Goal: Navigation & Orientation: Find specific page/section

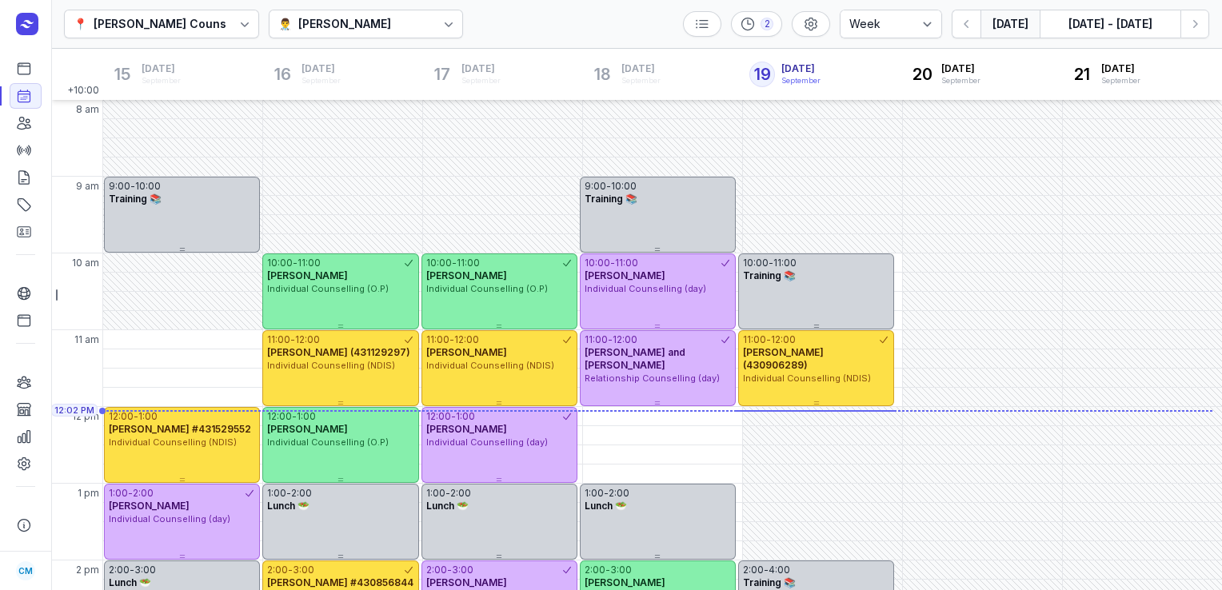
select select "week"
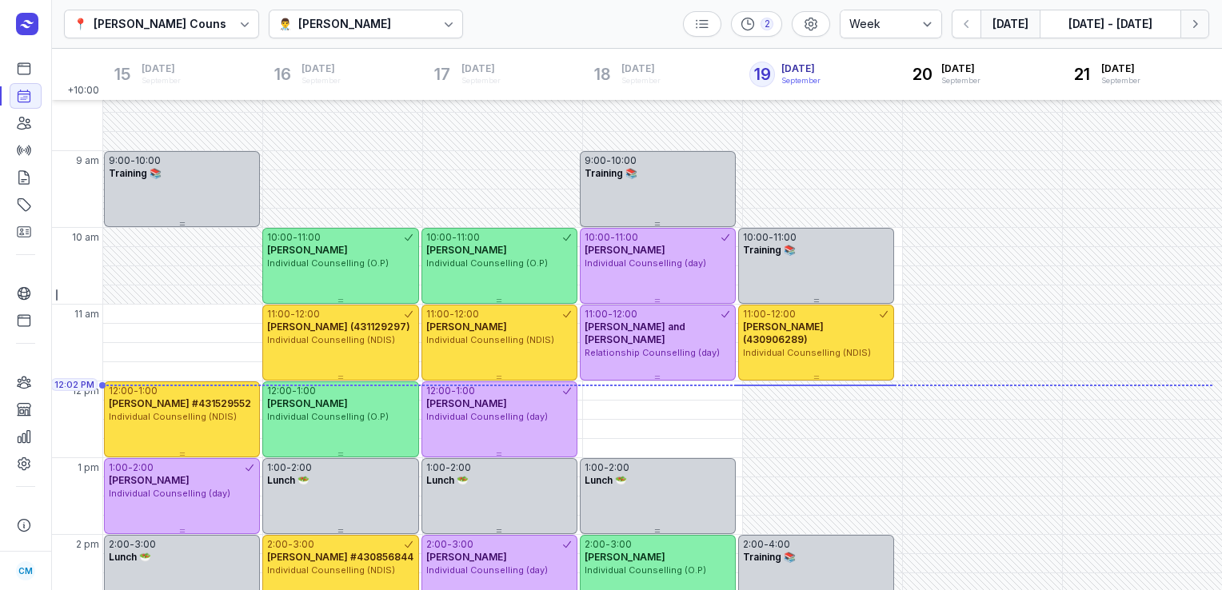
click at [1195, 25] on icon "button" at bounding box center [1195, 24] width 5 height 8
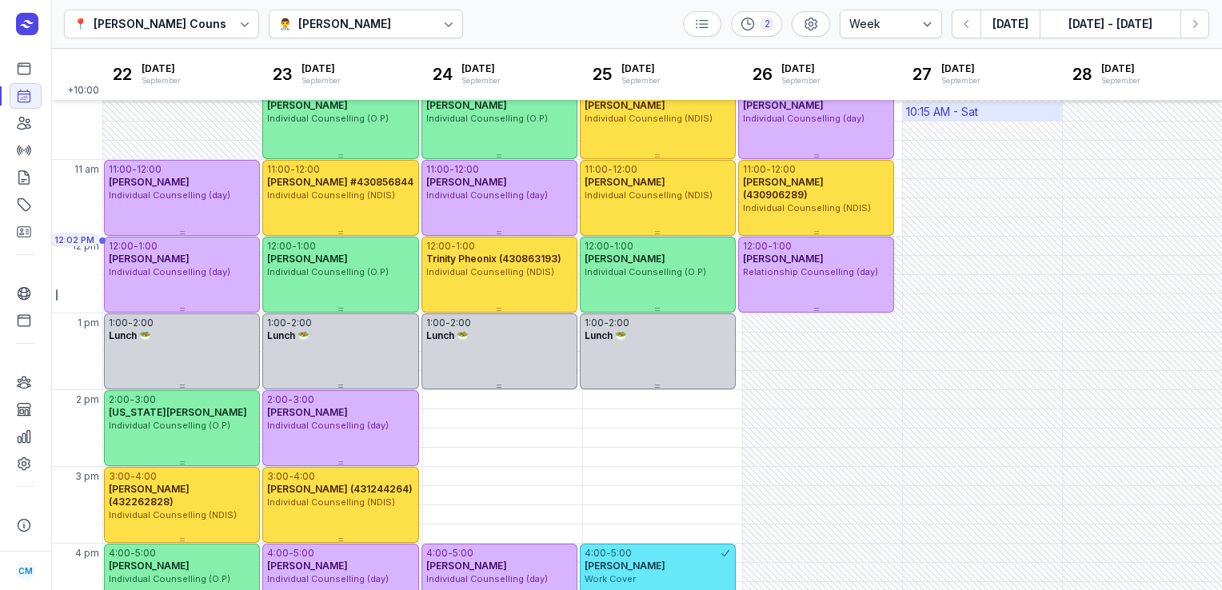
scroll to position [169, 0]
click at [1196, 27] on icon "button" at bounding box center [1194, 24] width 16 height 16
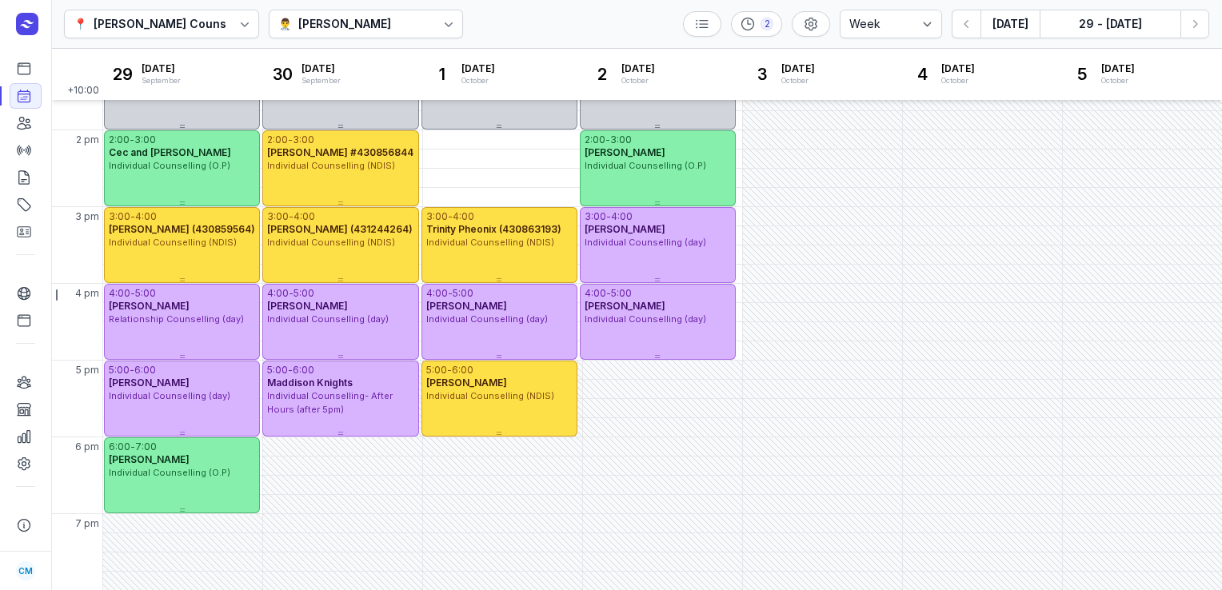
scroll to position [429, 0]
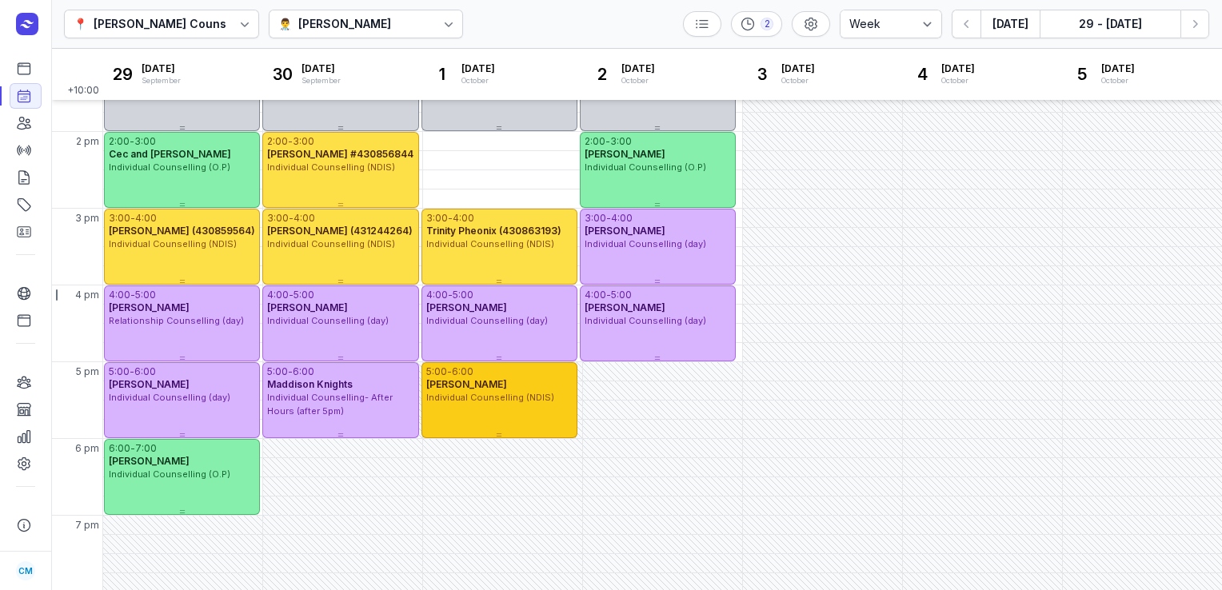
click at [445, 403] on div "Individual Counselling (NDIS)" at bounding box center [499, 398] width 146 height 14
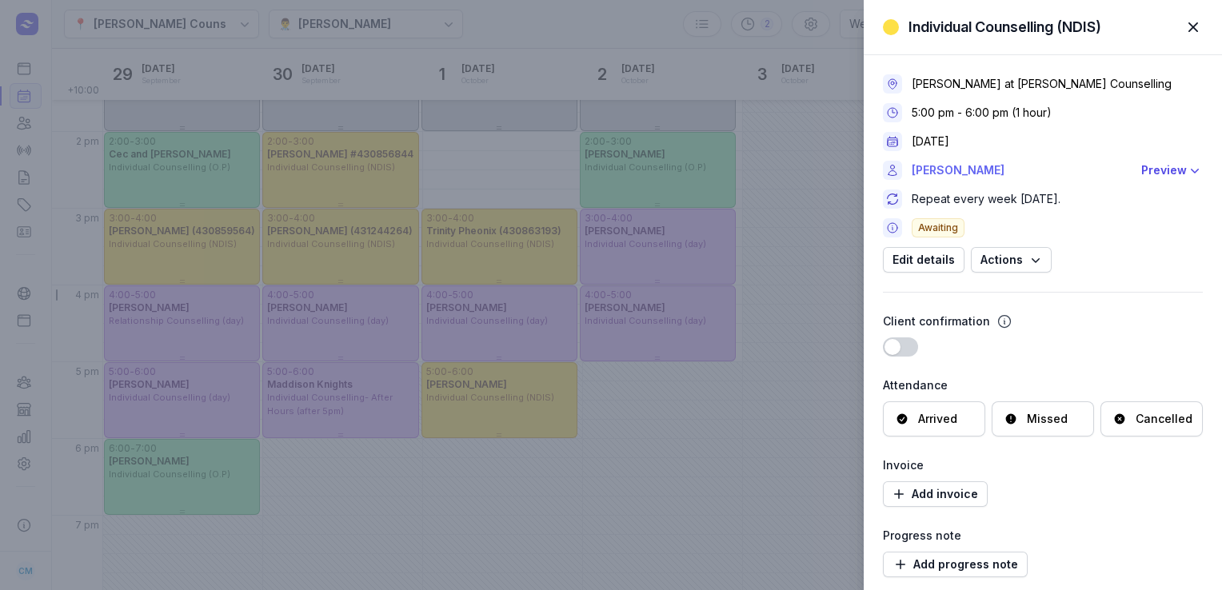
click at [956, 173] on link "[PERSON_NAME]" at bounding box center [1021, 170] width 220 height 19
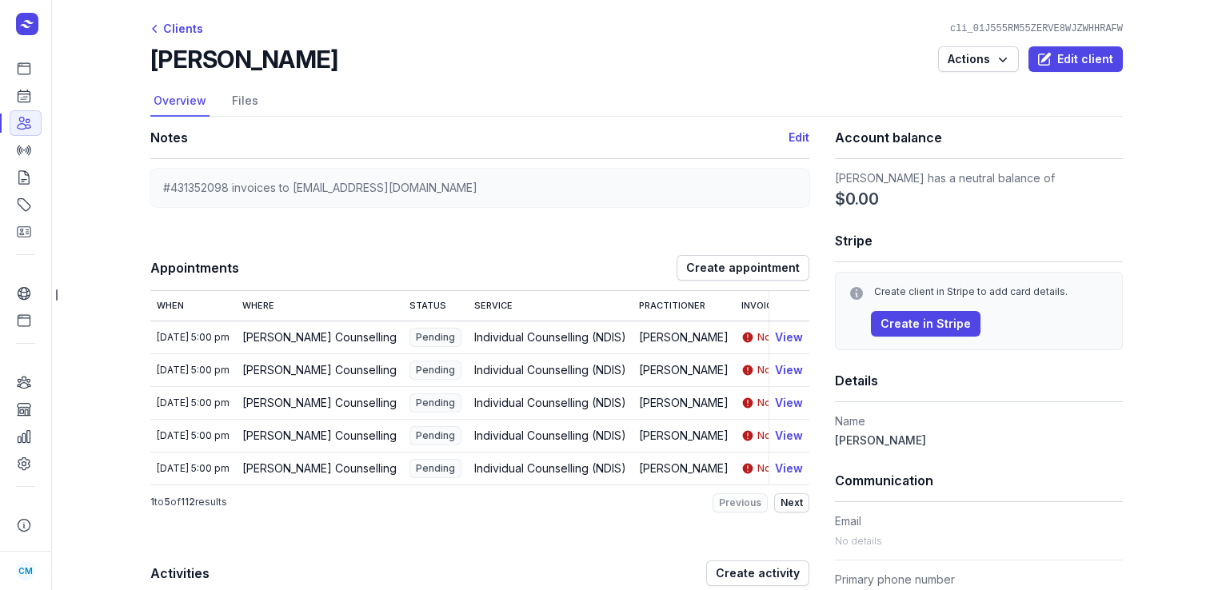
drag, startPoint x: 315, startPoint y: 69, endPoint x: 146, endPoint y: 78, distance: 168.9
click at [150, 78] on header "[PERSON_NAME] Actions Edit client" at bounding box center [636, 66] width 972 height 42
copy h2 "[PERSON_NAME]"
drag, startPoint x: 225, startPoint y: 185, endPoint x: 131, endPoint y: 185, distance: 94.3
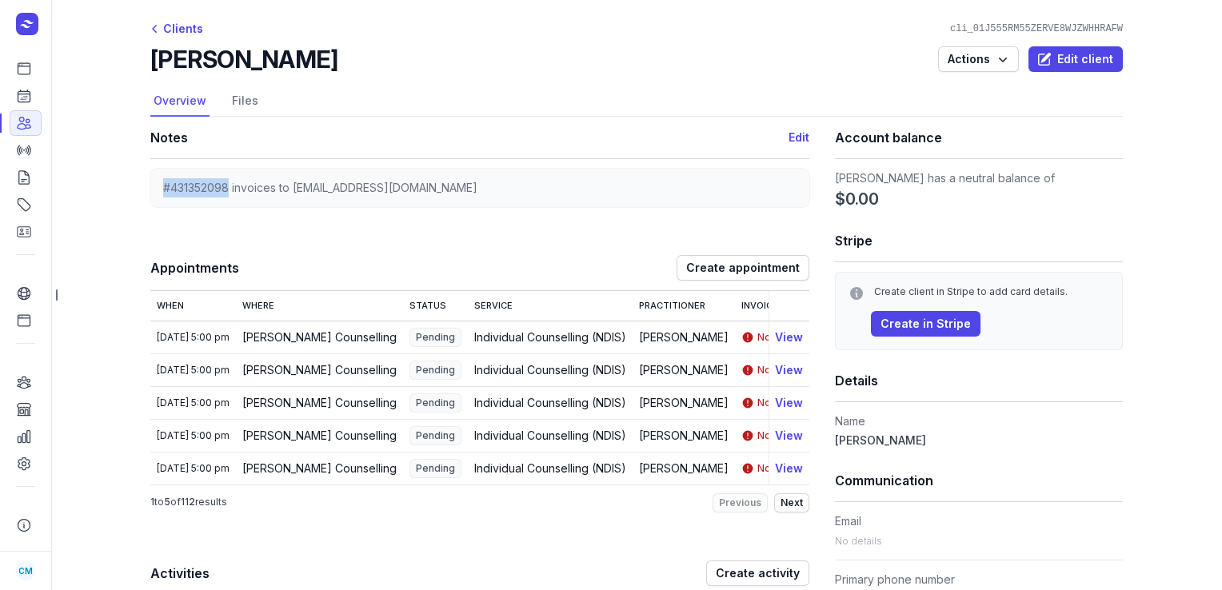
copy span "#431352098"
click at [14, 96] on link "Calendar" at bounding box center [26, 96] width 32 height 26
select select "week"
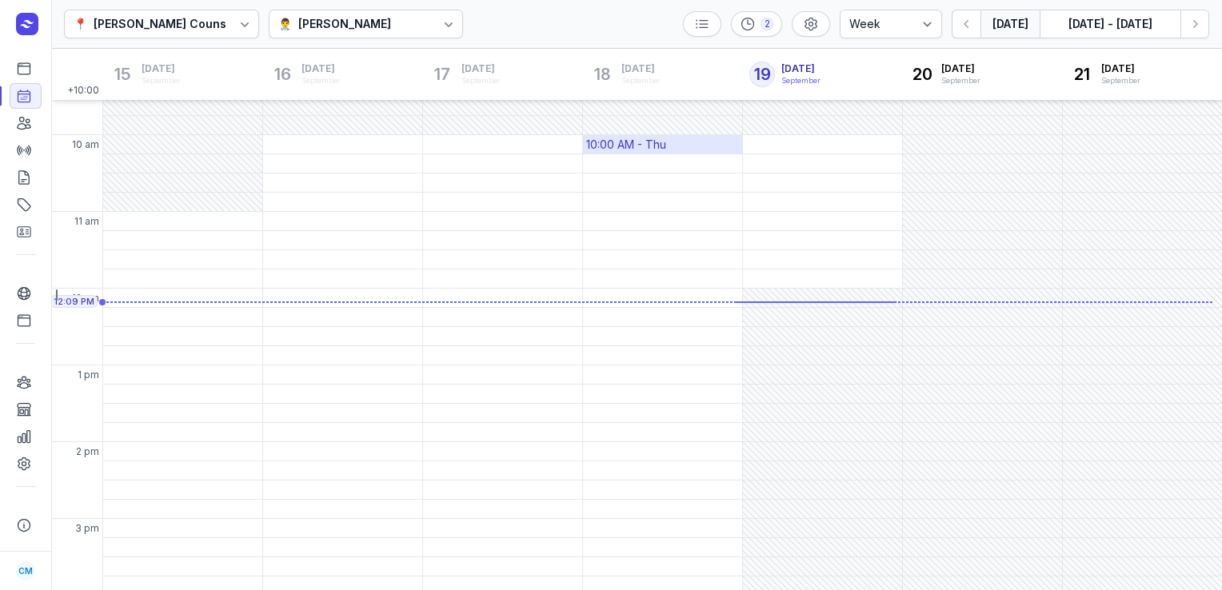
scroll to position [119, 0]
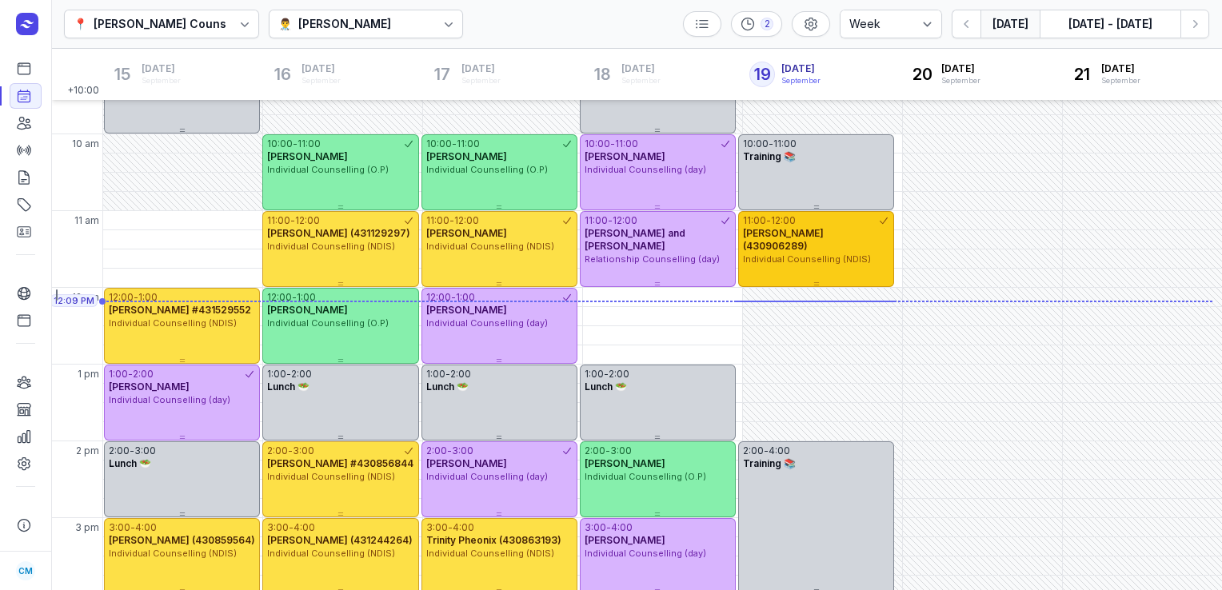
click at [857, 258] on div "11:00 - 12:00 [PERSON_NAME] (430906289) Individual Counselling (NDIS)" at bounding box center [816, 249] width 156 height 76
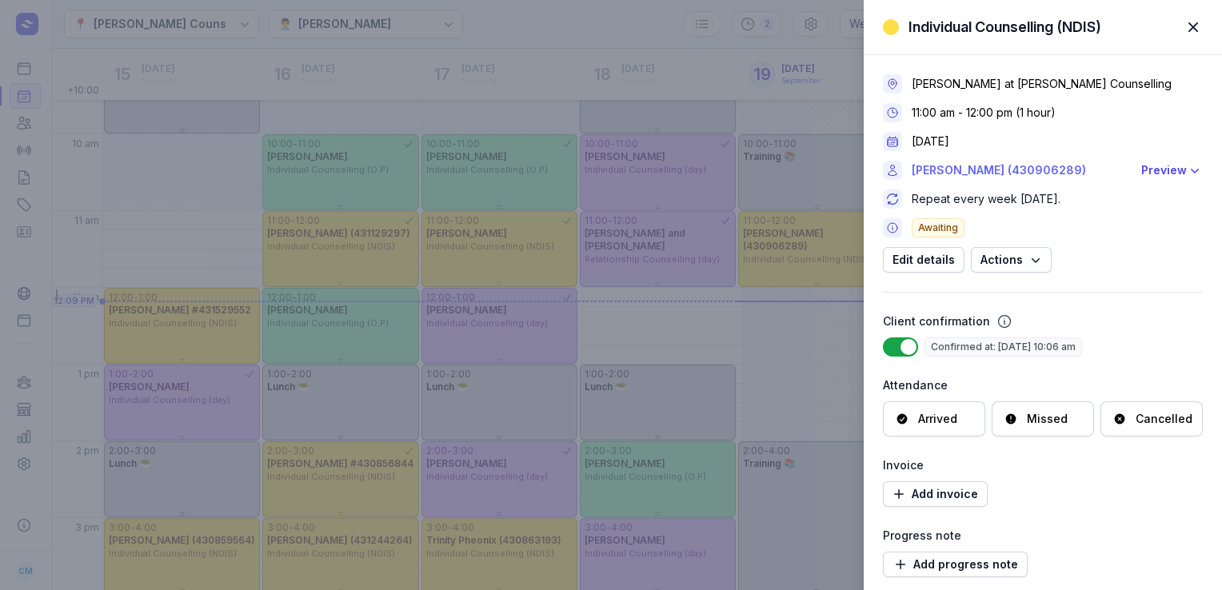
click at [1024, 164] on link "[PERSON_NAME] (430906289)" at bounding box center [1021, 170] width 220 height 19
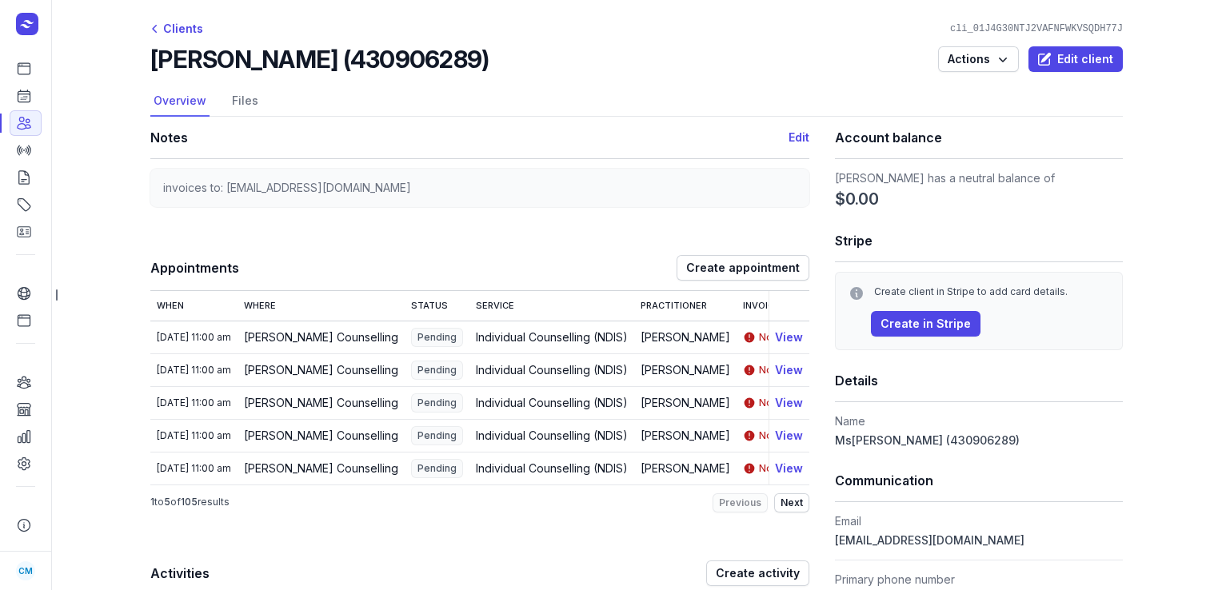
drag, startPoint x: 436, startPoint y: 57, endPoint x: 130, endPoint y: 57, distance: 305.4
copy h2 "[PERSON_NAME] (430906289)"
click at [24, 91] on icon at bounding box center [24, 96] width 16 height 16
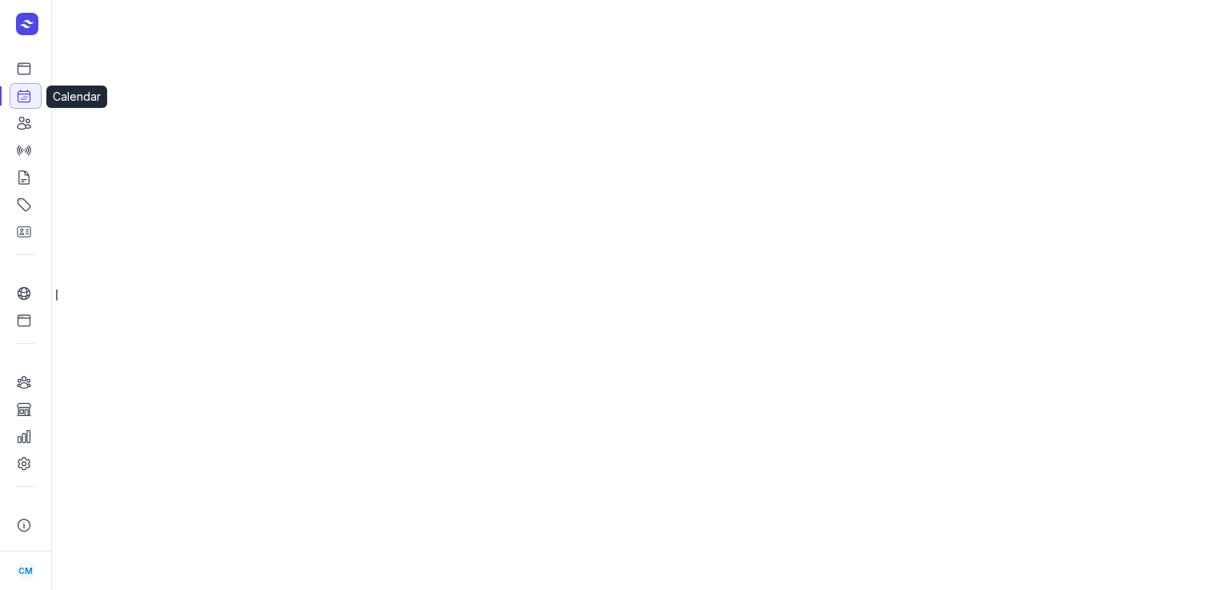
select select "week"
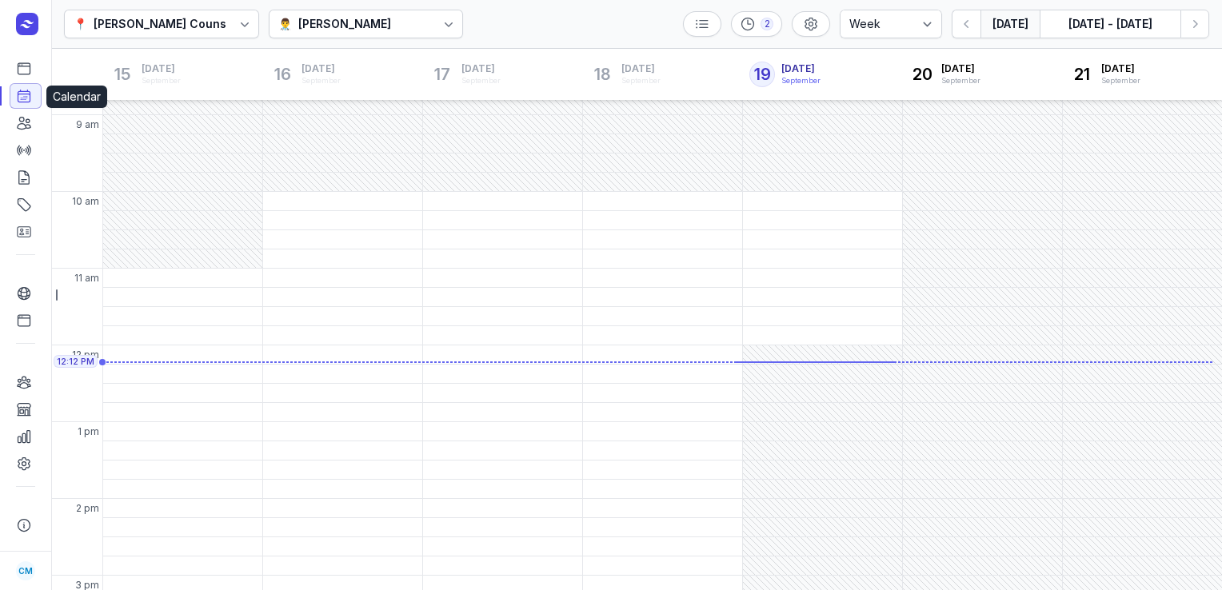
scroll to position [122, 0]
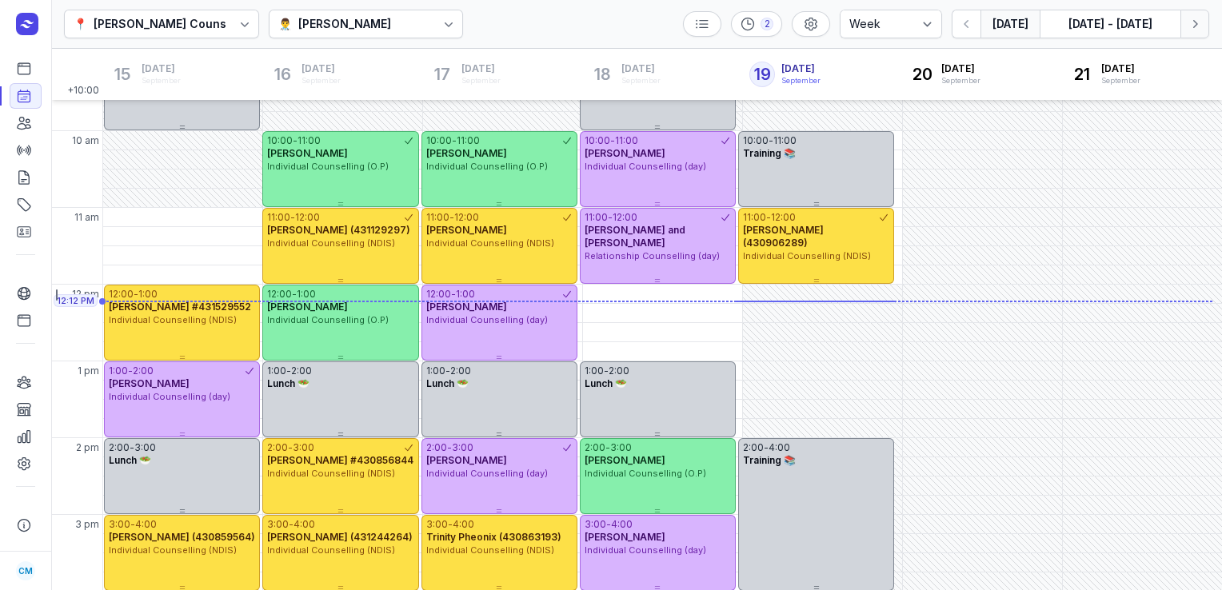
click at [1194, 17] on icon "button" at bounding box center [1194, 24] width 16 height 16
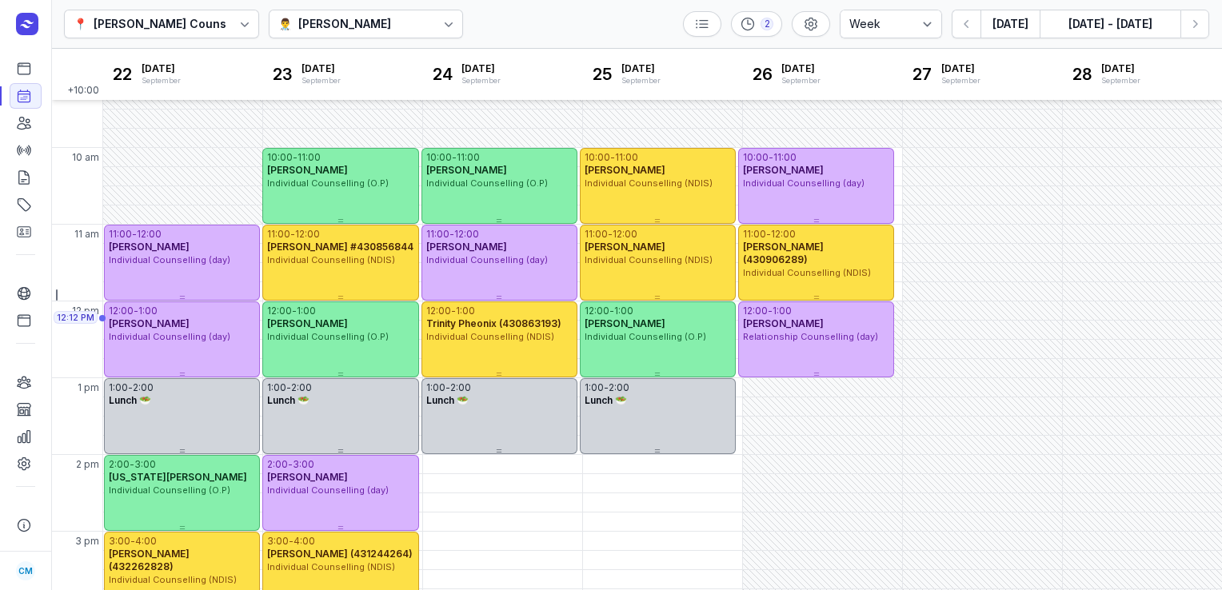
scroll to position [94, 0]
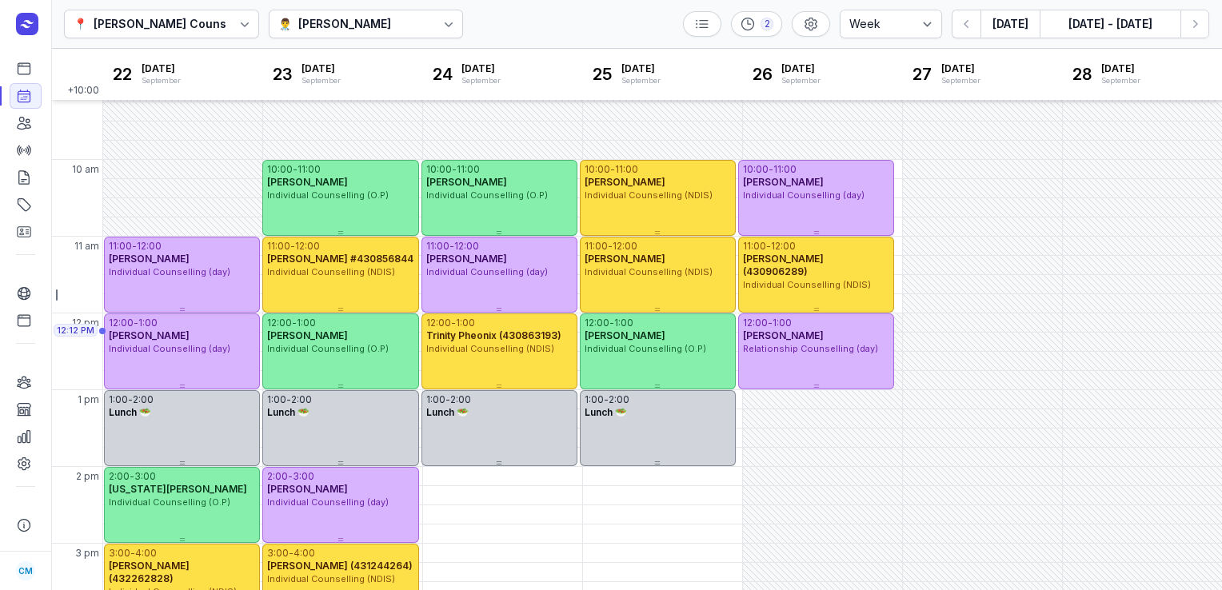
click at [414, 22] on div "👨‍⚕️ [PERSON_NAME]" at bounding box center [366, 24] width 195 height 29
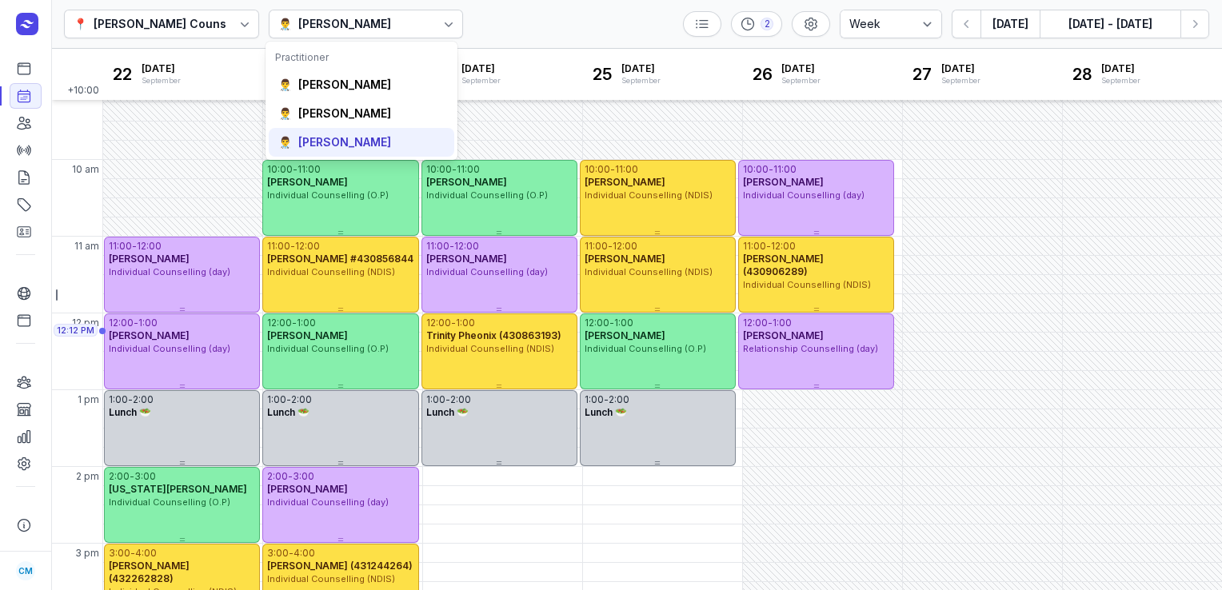
click at [354, 153] on div "👨‍⚕️ [PERSON_NAME]" at bounding box center [361, 142] width 185 height 29
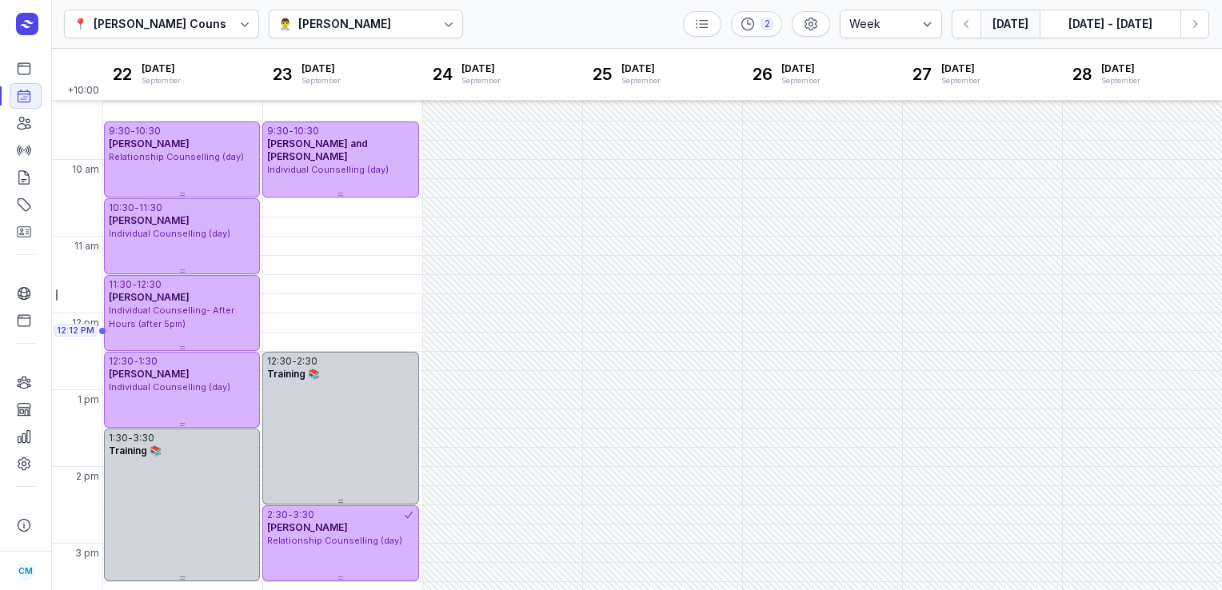
click at [1010, 21] on button "[DATE]" at bounding box center [1009, 24] width 59 height 29
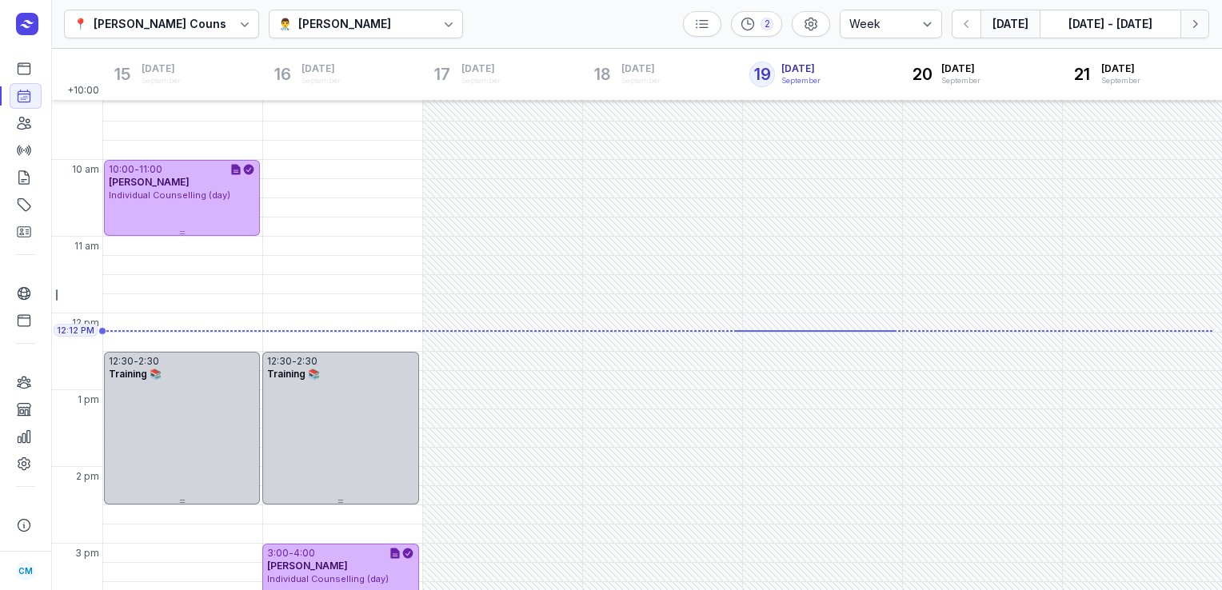
click at [1202, 32] on button "Next week" at bounding box center [1194, 24] width 29 height 29
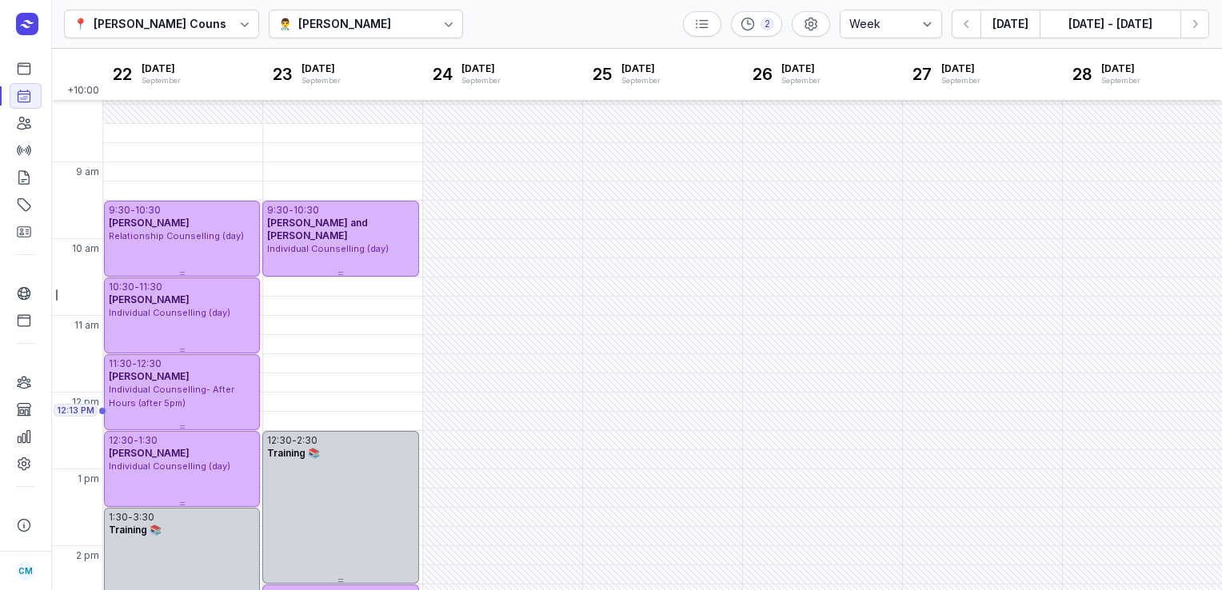
scroll to position [6, 0]
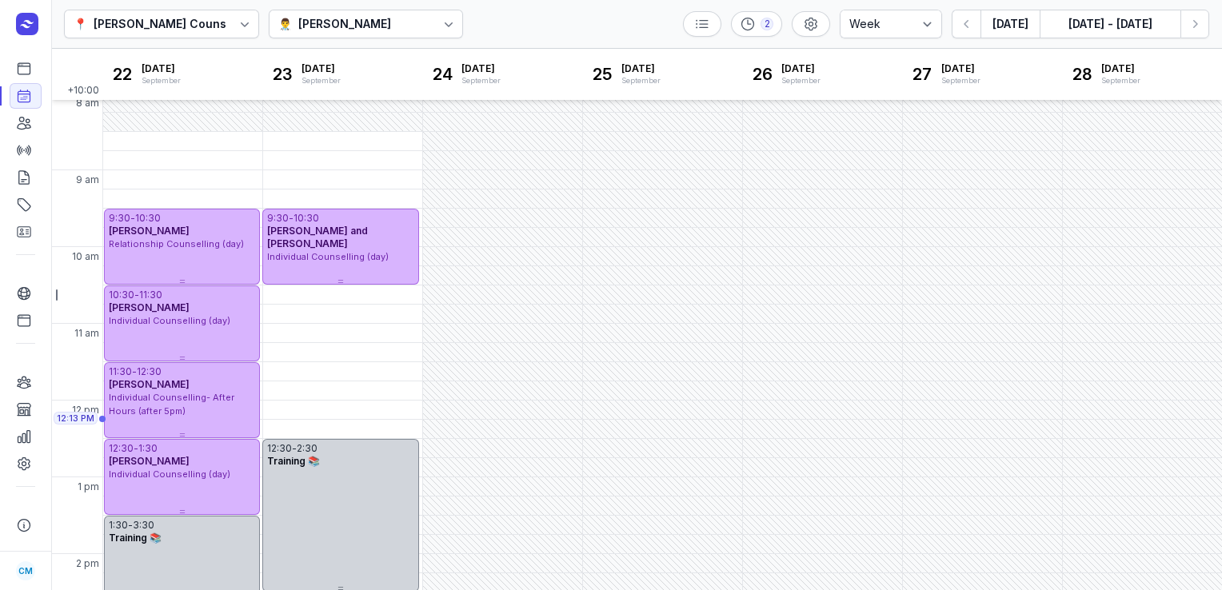
click at [345, 15] on div "[PERSON_NAME]" at bounding box center [344, 23] width 93 height 19
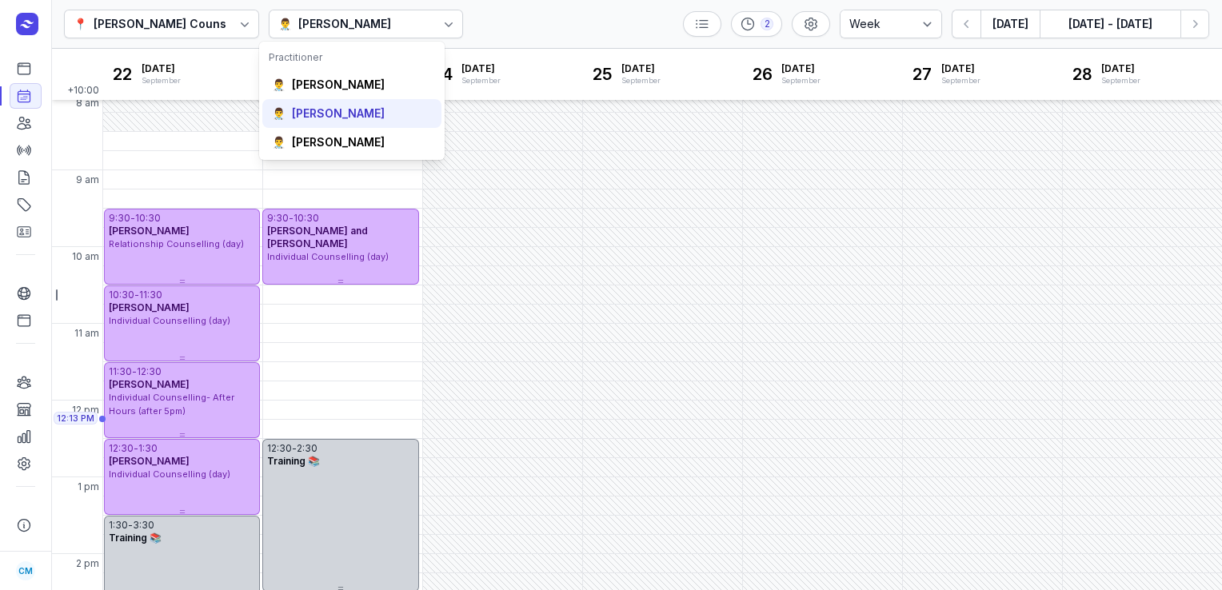
click at [336, 114] on div "[PERSON_NAME]" at bounding box center [338, 114] width 93 height 16
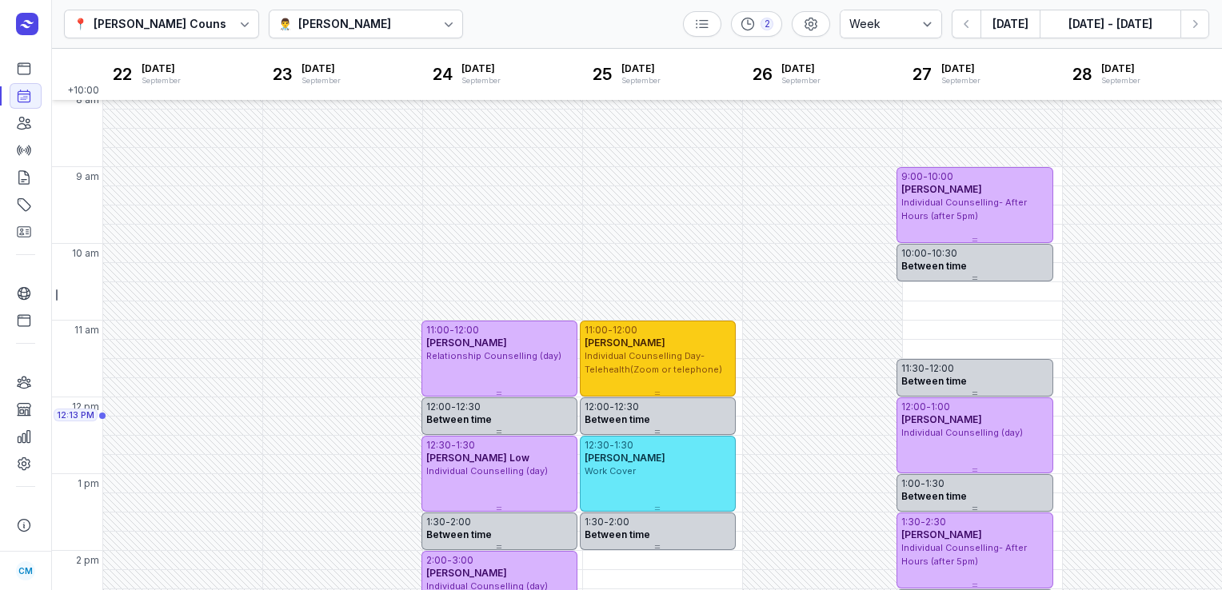
scroll to position [7, 0]
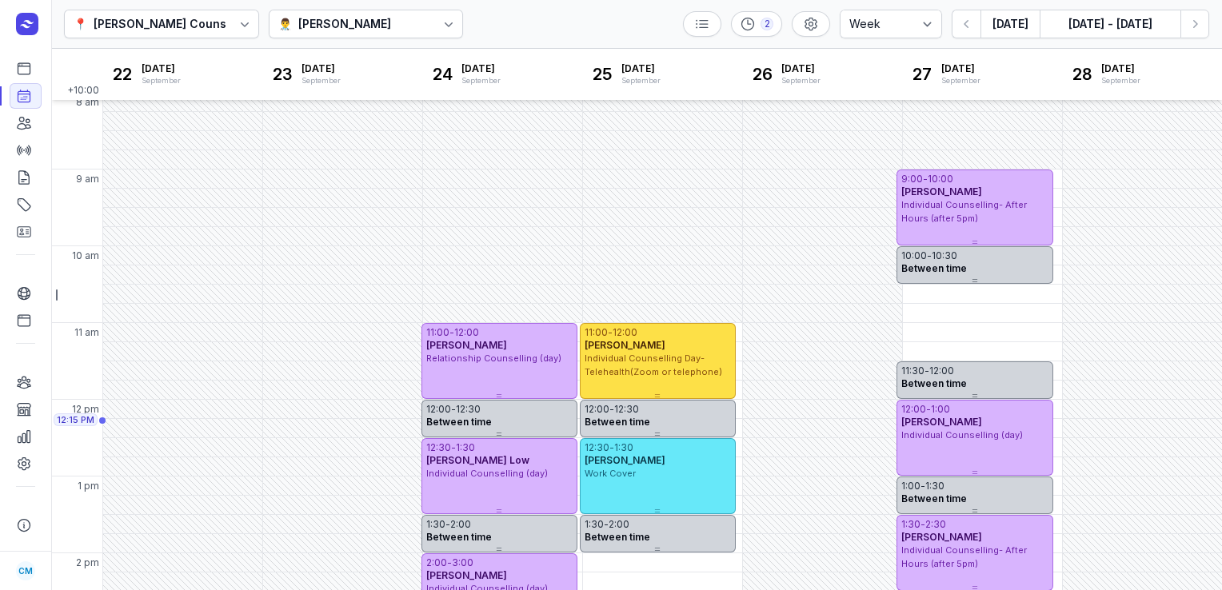
click at [434, 22] on div at bounding box center [448, 24] width 29 height 29
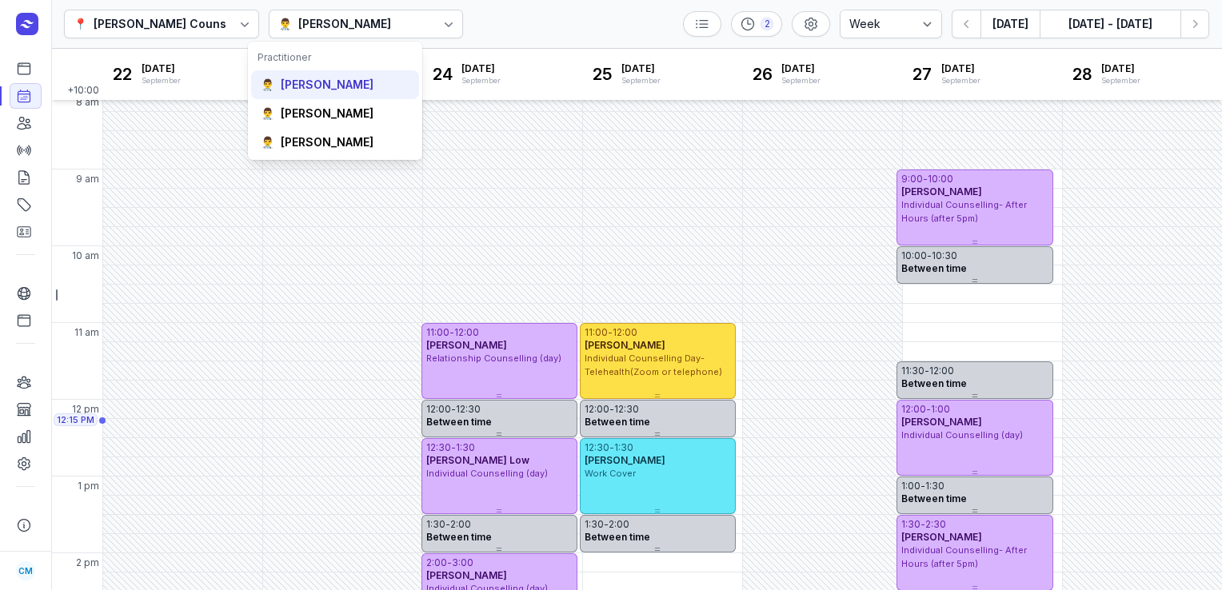
click at [355, 93] on div "👨‍⚕️ [PERSON_NAME]" at bounding box center [335, 84] width 168 height 29
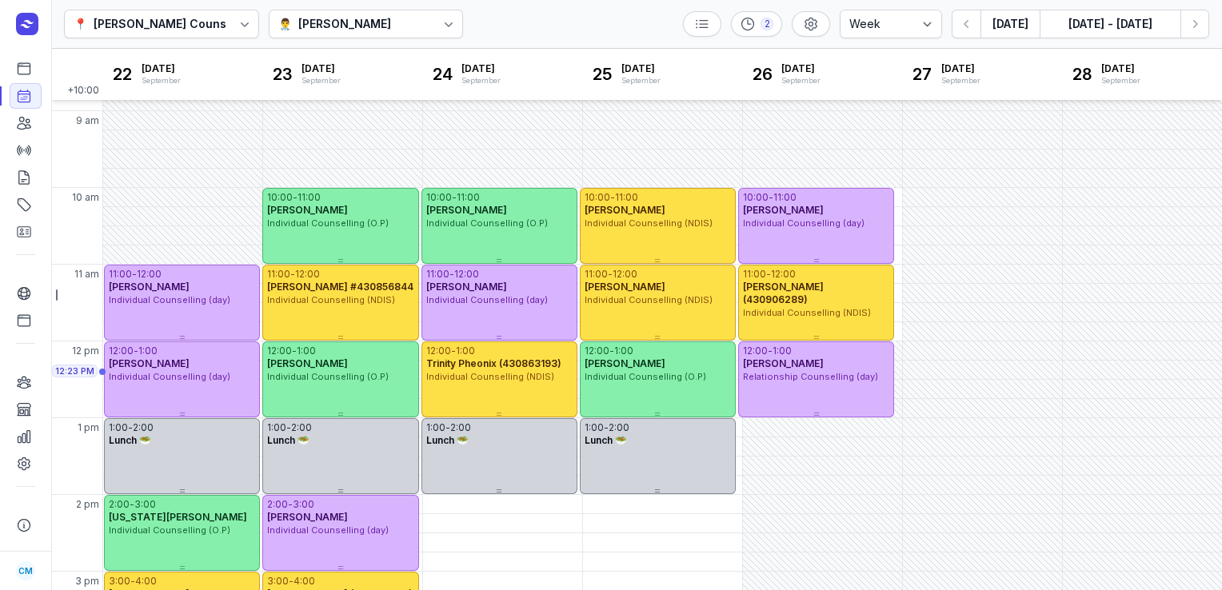
scroll to position [65, 0]
